Goal: Transaction & Acquisition: Book appointment/travel/reservation

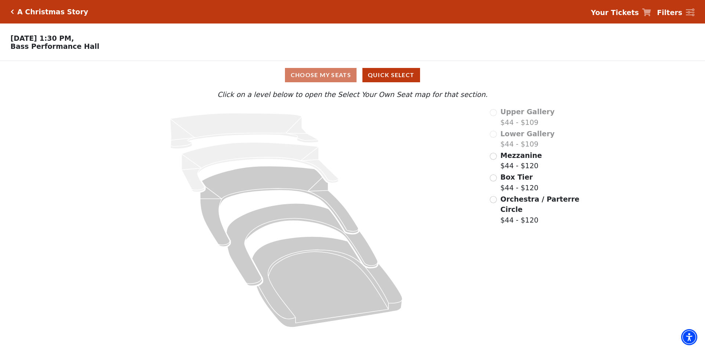
click at [498, 159] on div "Mezzanine $44 - $120" at bounding box center [535, 160] width 91 height 21
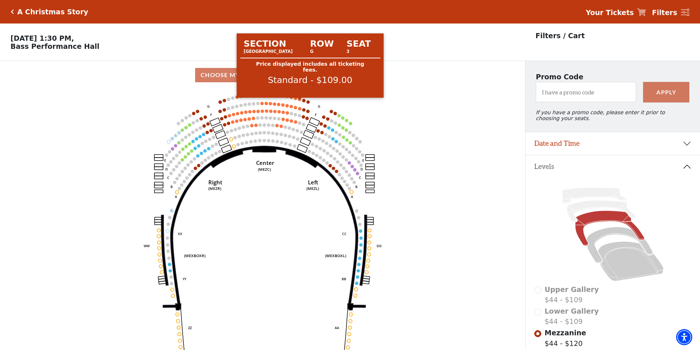
click at [300, 101] on circle at bounding box center [299, 99] width 3 height 3
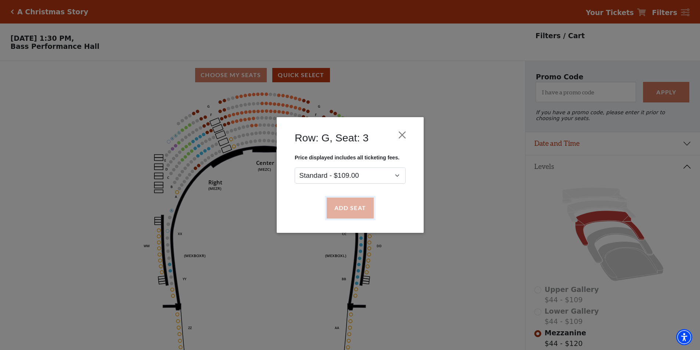
click at [354, 210] on button "Add Seat" at bounding box center [349, 208] width 47 height 21
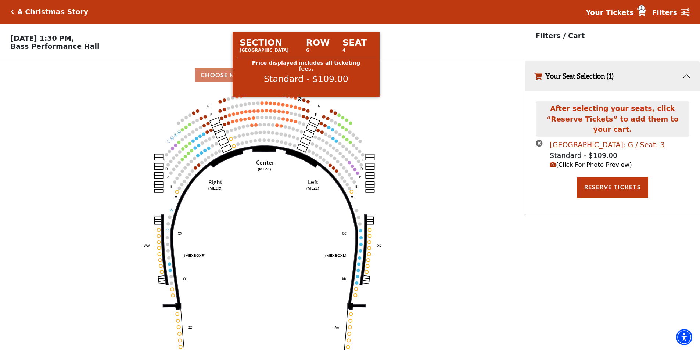
click at [295, 100] on circle at bounding box center [295, 97] width 3 height 3
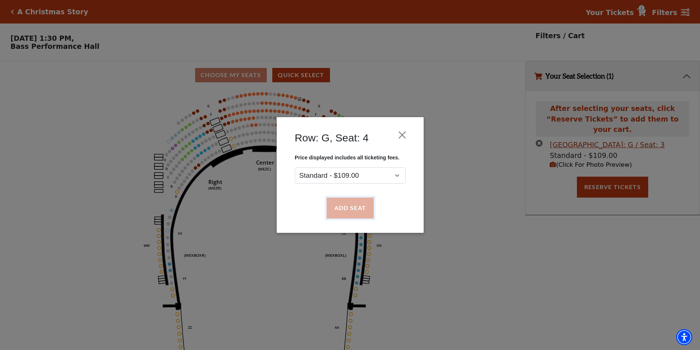
click at [335, 206] on button "Add Seat" at bounding box center [349, 208] width 47 height 21
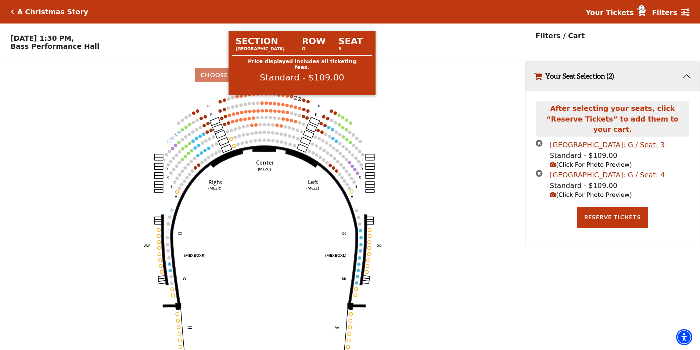
click at [292, 98] on circle at bounding box center [291, 96] width 3 height 3
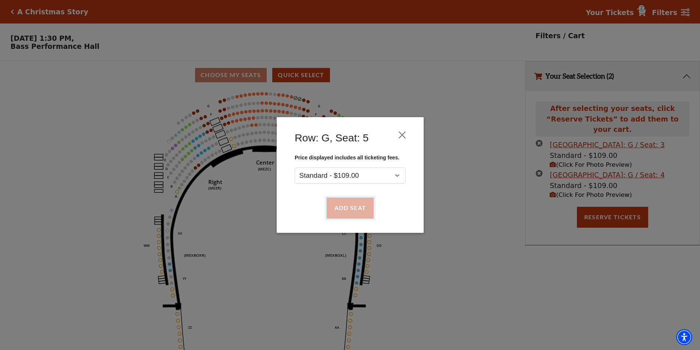
click at [348, 208] on button "Add Seat" at bounding box center [349, 208] width 47 height 21
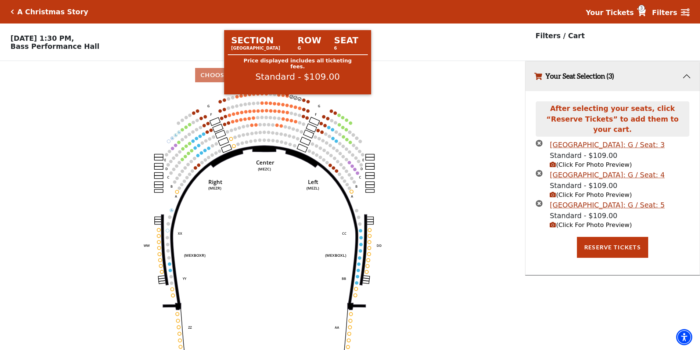
click at [288, 98] on circle at bounding box center [287, 95] width 3 height 3
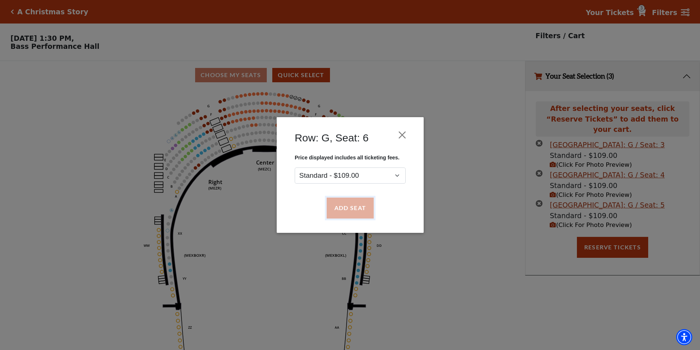
click at [351, 205] on button "Add Seat" at bounding box center [349, 208] width 47 height 21
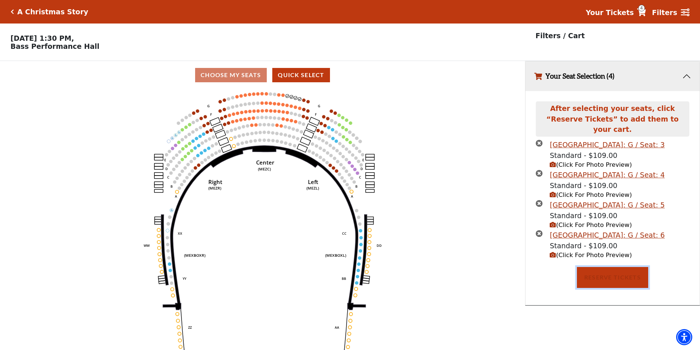
click at [621, 267] on button "Reserve Tickets" at bounding box center [612, 277] width 71 height 21
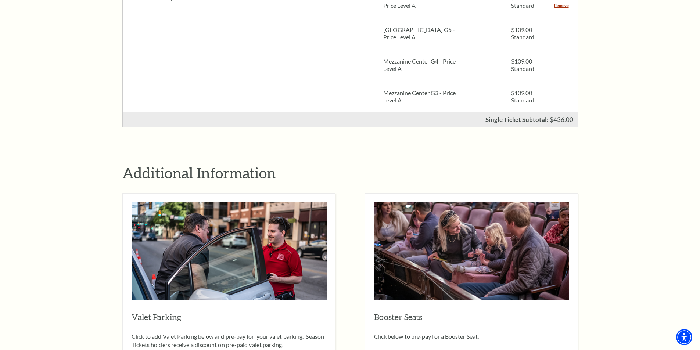
scroll to position [294, 0]
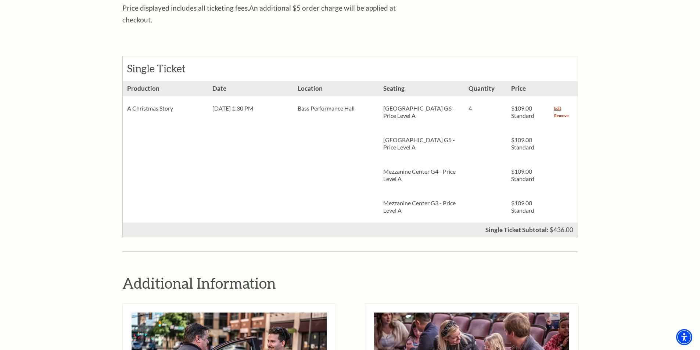
click at [565, 112] on link "Remove" at bounding box center [561, 115] width 15 height 7
